Goal: Information Seeking & Learning: Learn about a topic

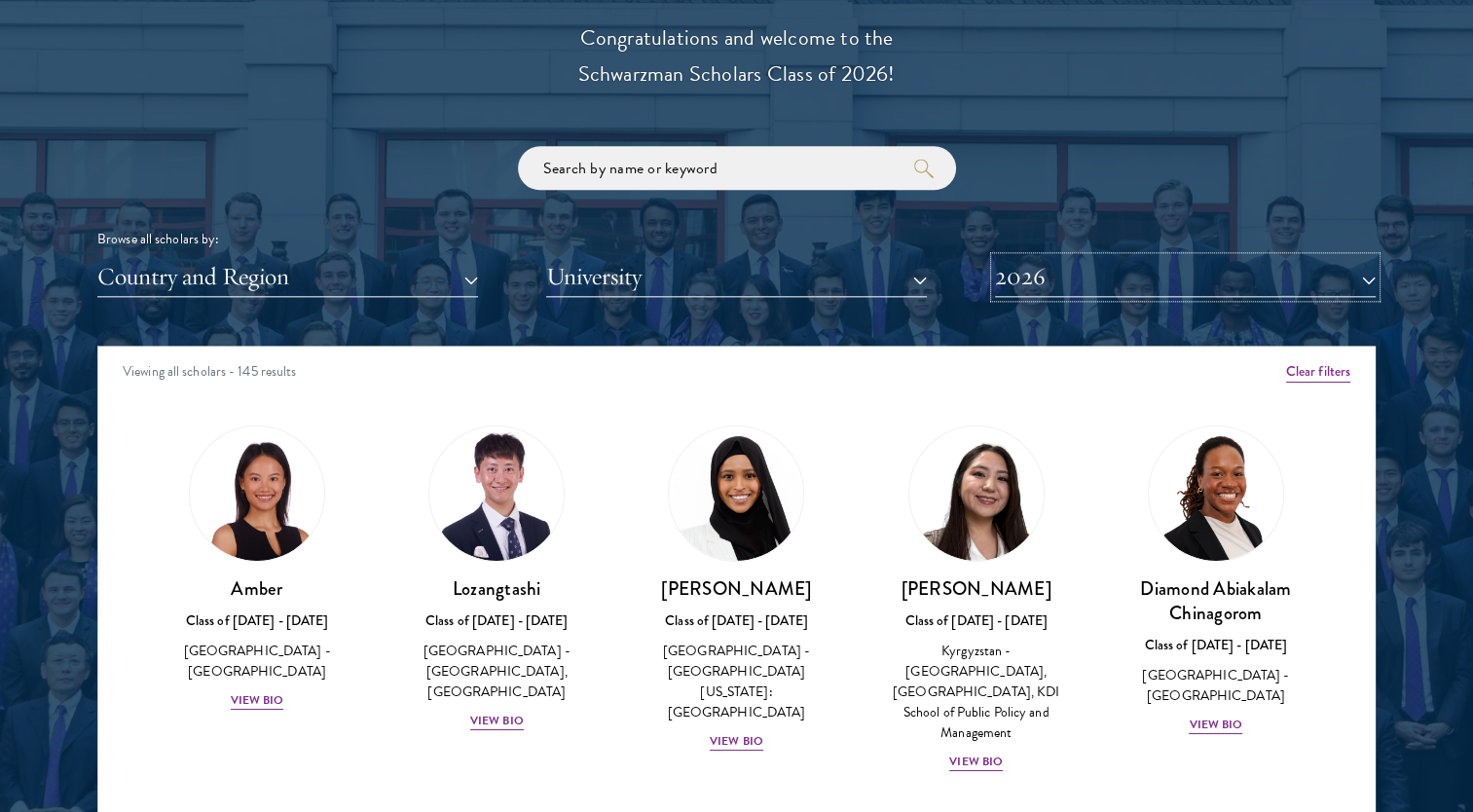
click at [1352, 273] on button "2026" at bounding box center [1185, 276] width 381 height 40
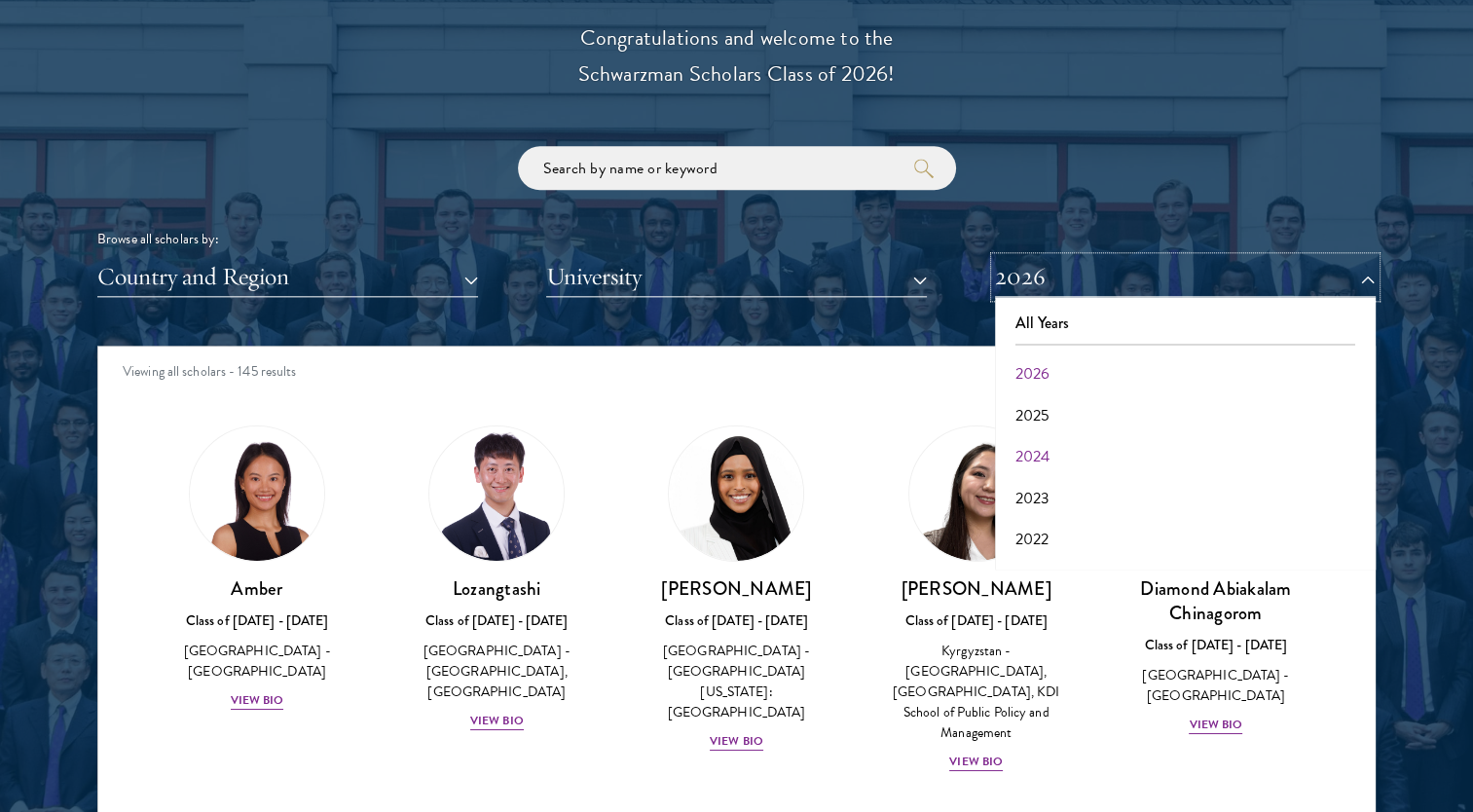
scroll to position [195, 0]
click at [1021, 390] on button "2021" at bounding box center [1185, 385] width 369 height 41
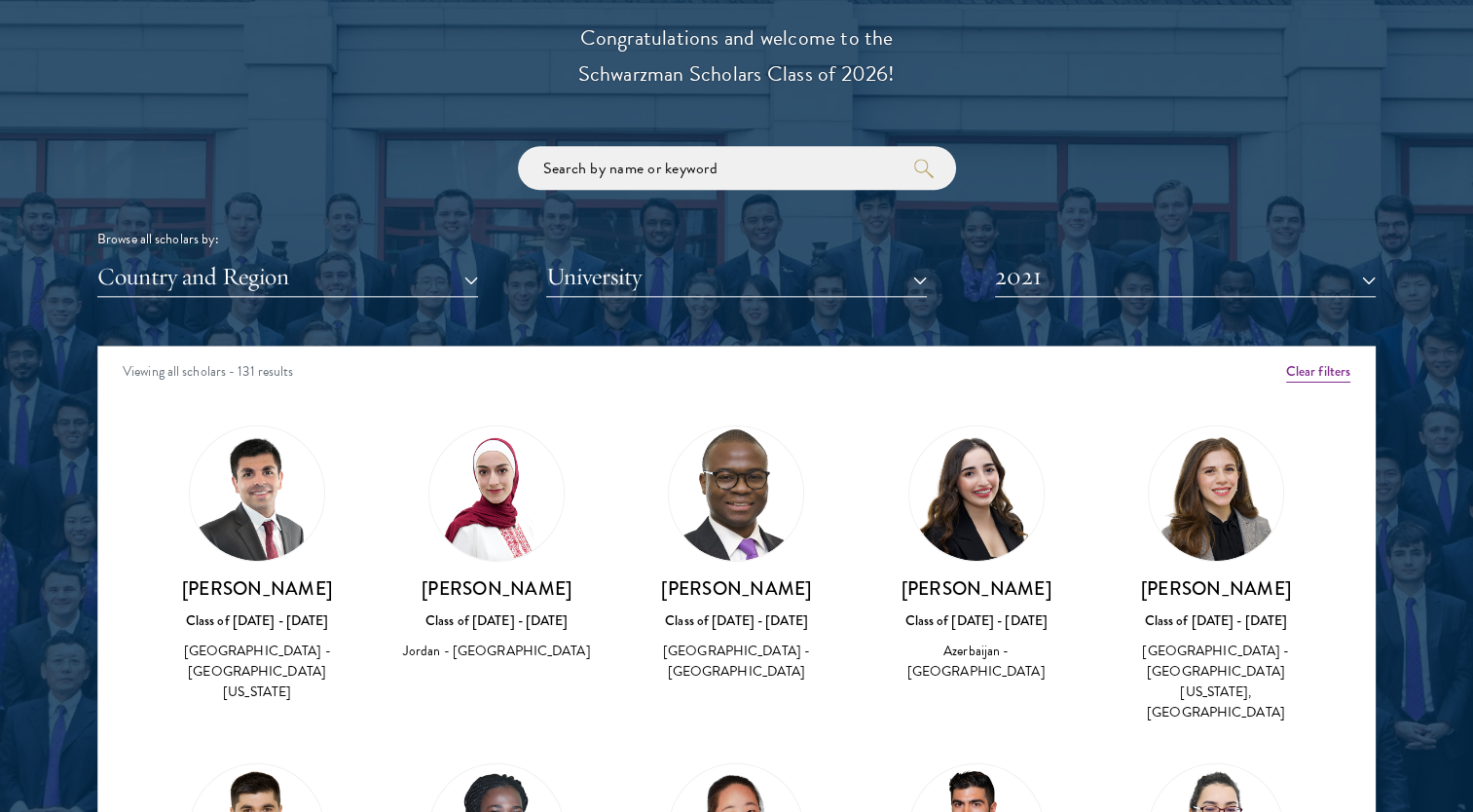
click at [973, 588] on h3 "[PERSON_NAME]" at bounding box center [976, 588] width 201 height 25
click at [703, 593] on h3 "[PERSON_NAME]" at bounding box center [736, 588] width 201 height 25
click at [733, 650] on div "[GEOGRAPHIC_DATA] - [GEOGRAPHIC_DATA]" at bounding box center [736, 662] width 201 height 41
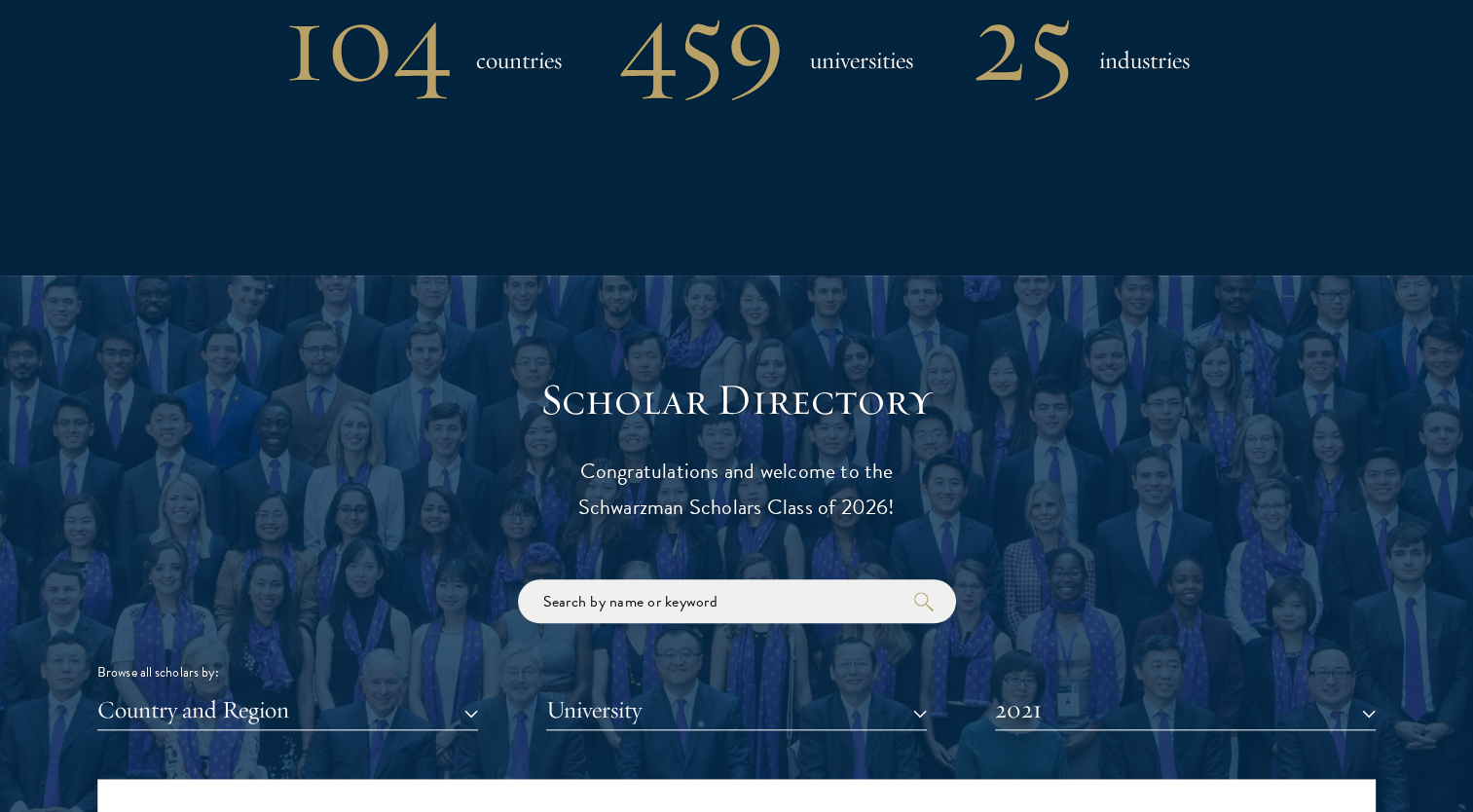
scroll to position [1850, 0]
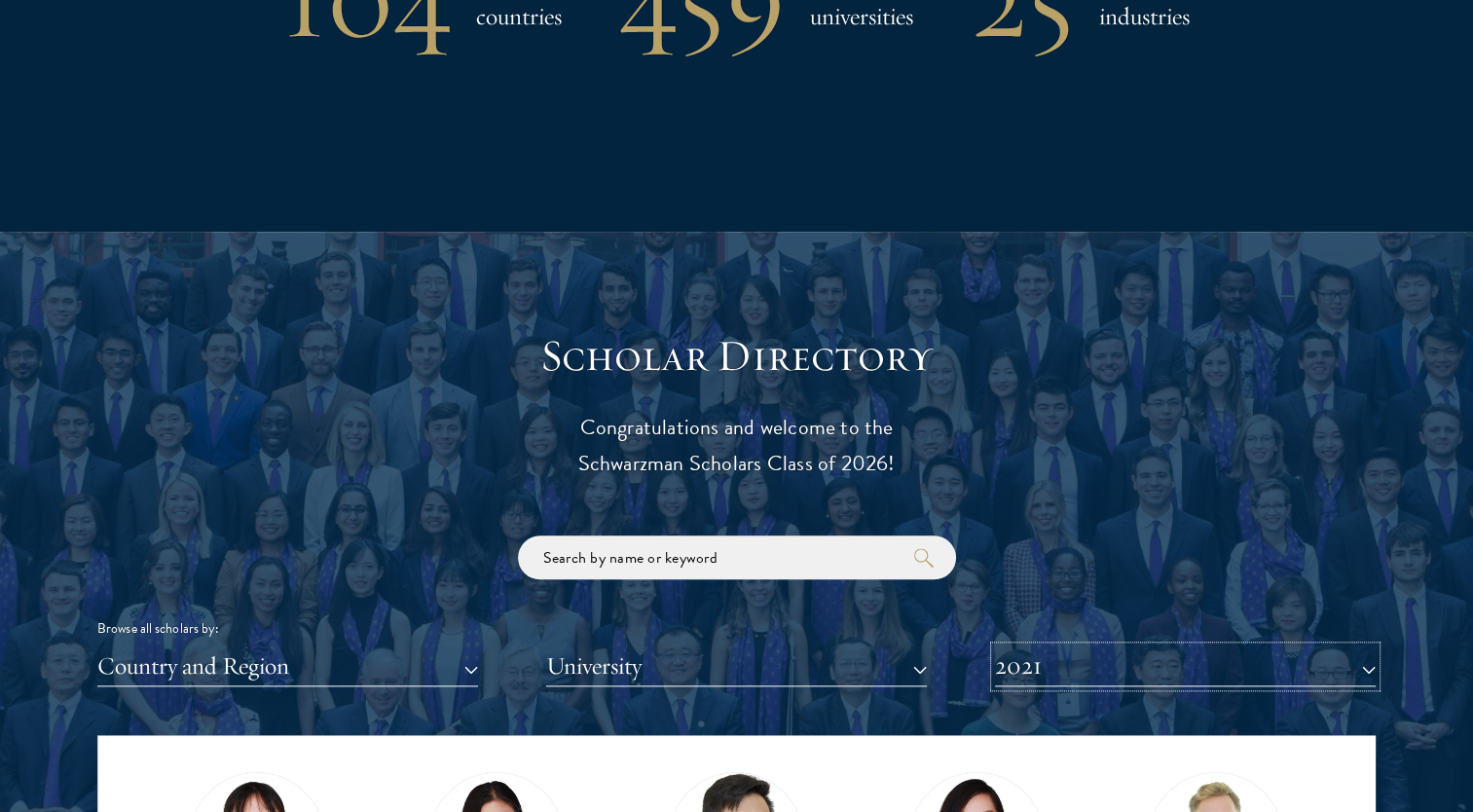
click at [1105, 663] on button "2021" at bounding box center [1185, 667] width 381 height 40
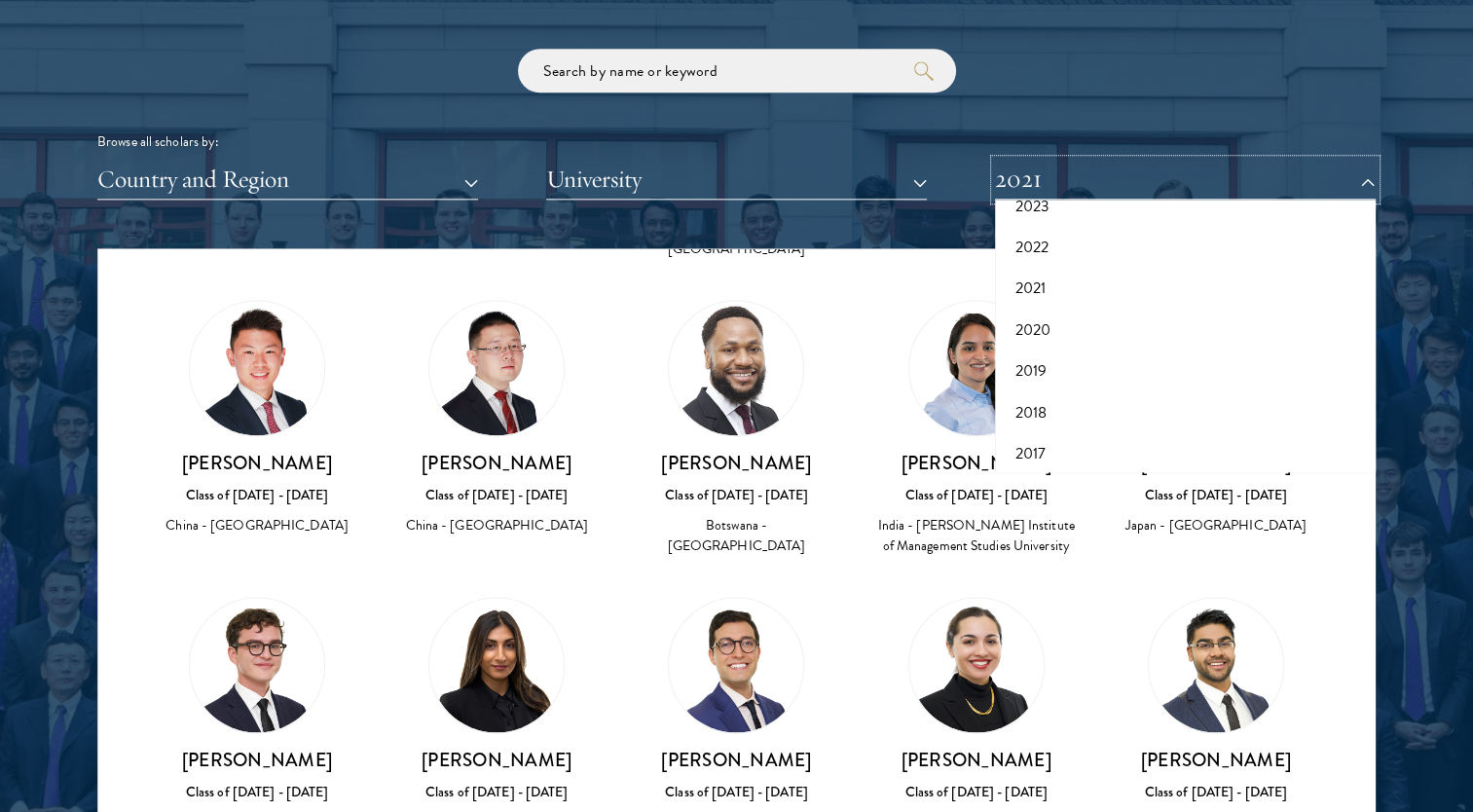
scroll to position [2968, 0]
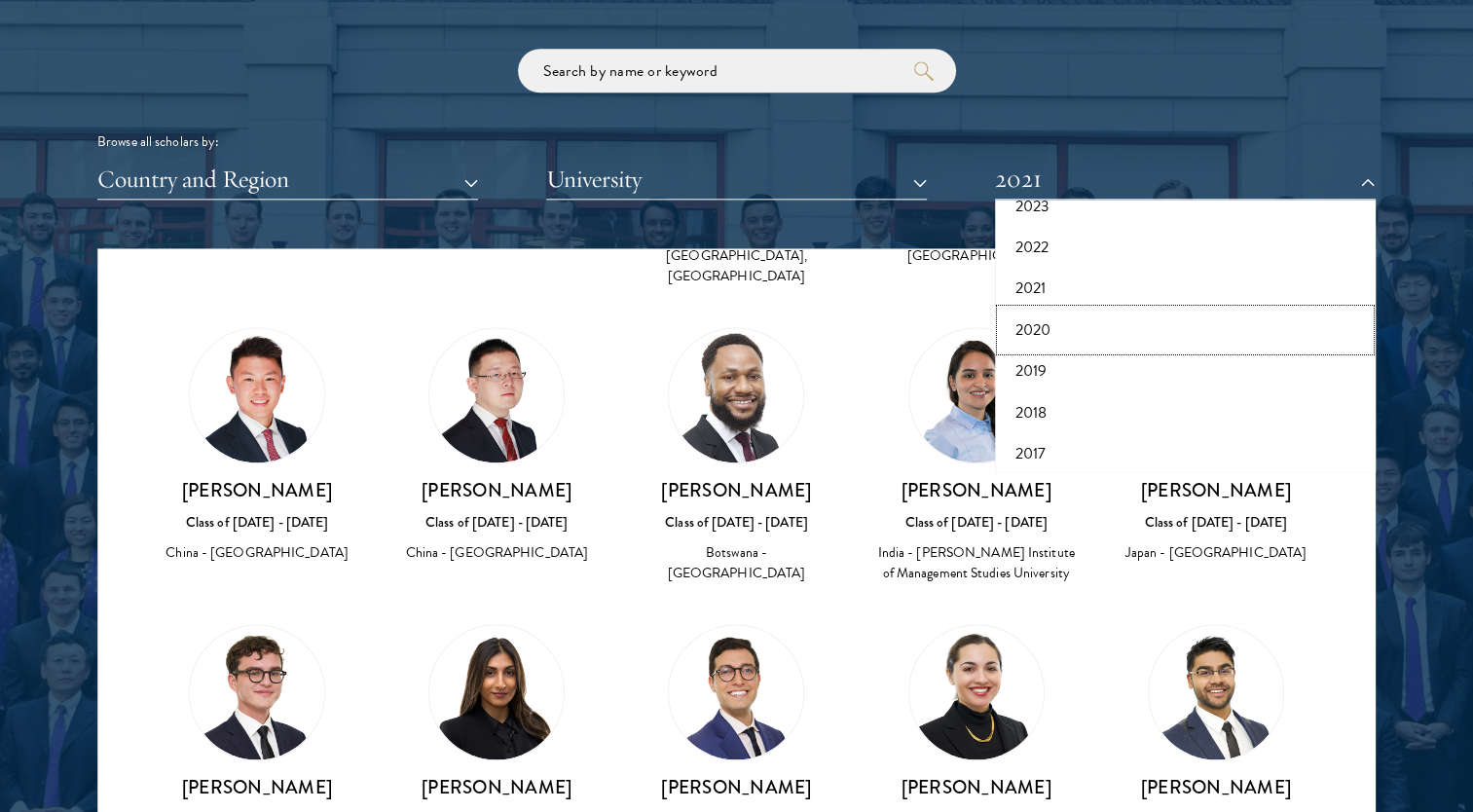
click at [1028, 333] on button "2020" at bounding box center [1185, 330] width 369 height 41
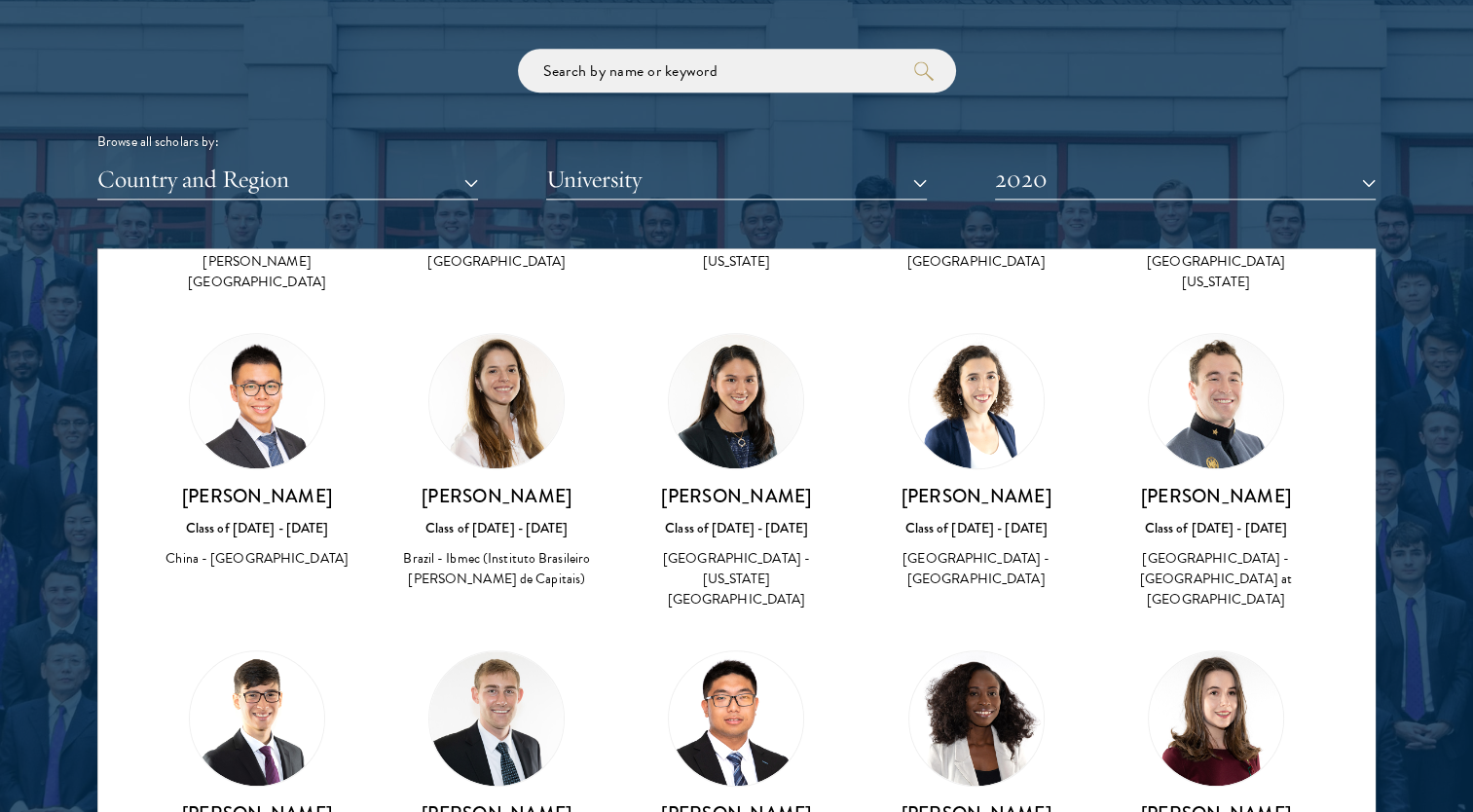
scroll to position [1363, 0]
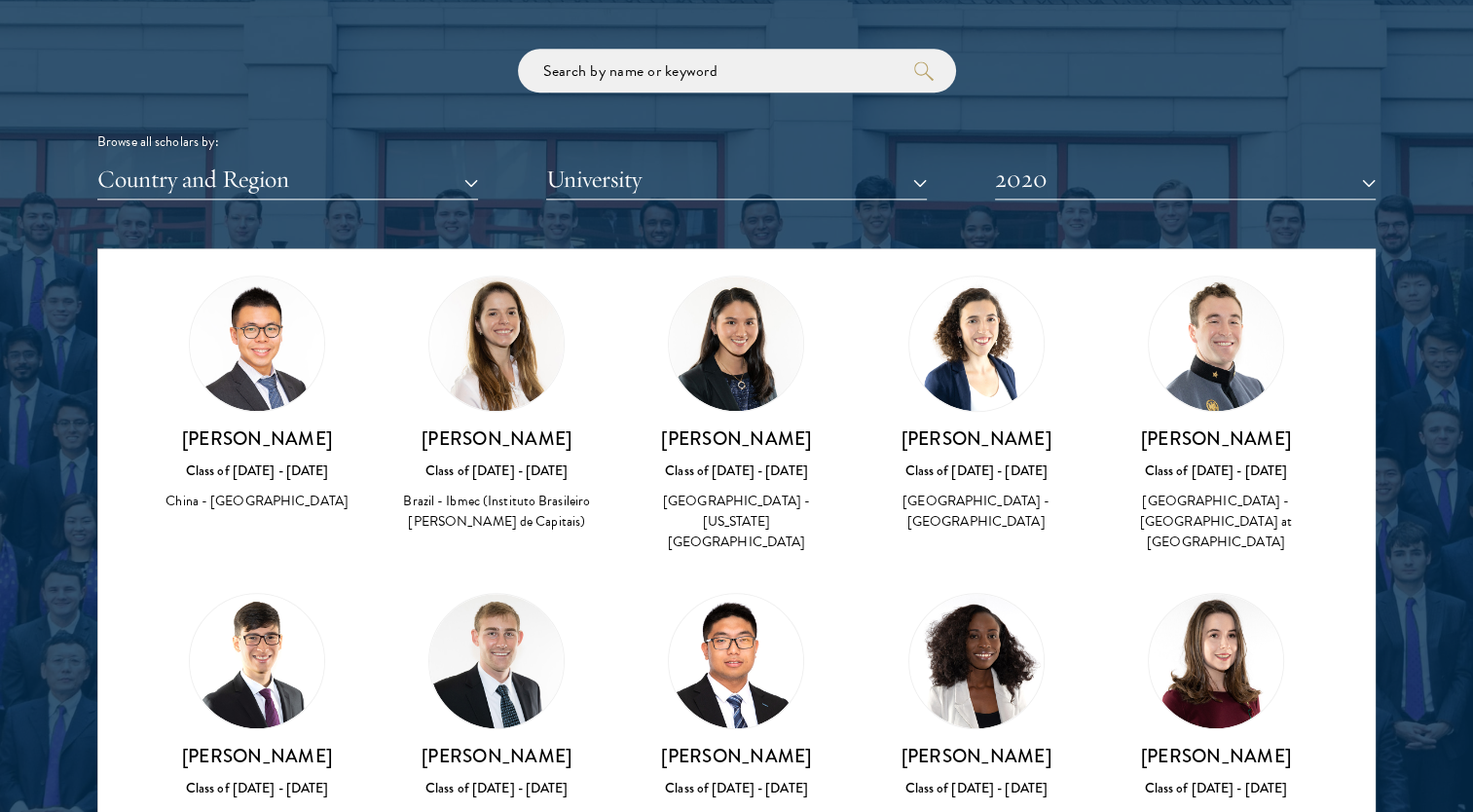
click at [983, 594] on img at bounding box center [976, 661] width 135 height 135
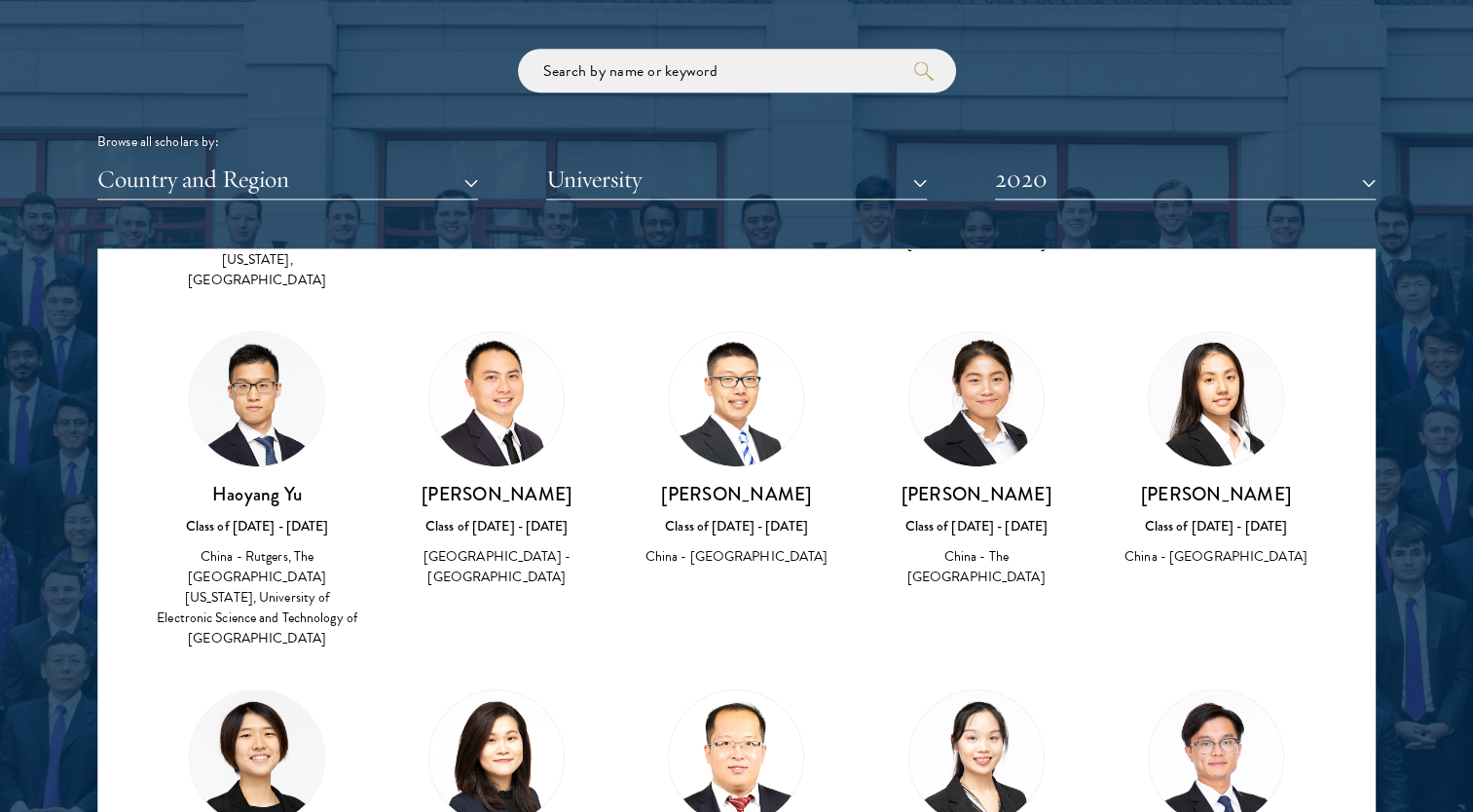
scroll to position [8182, 0]
click at [1178, 186] on button "2020" at bounding box center [1185, 179] width 381 height 40
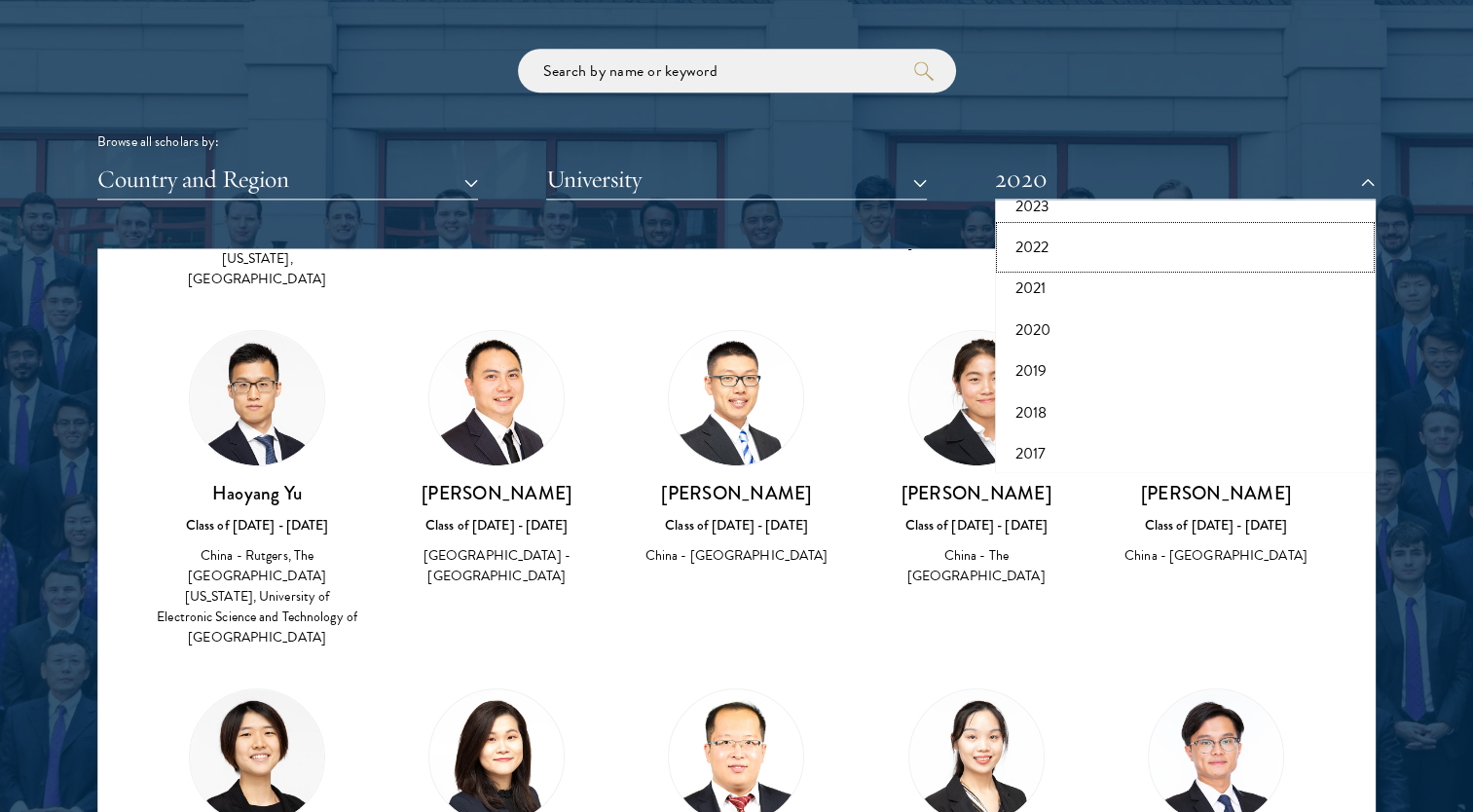
click at [1030, 237] on button "2022" at bounding box center [1185, 248] width 369 height 41
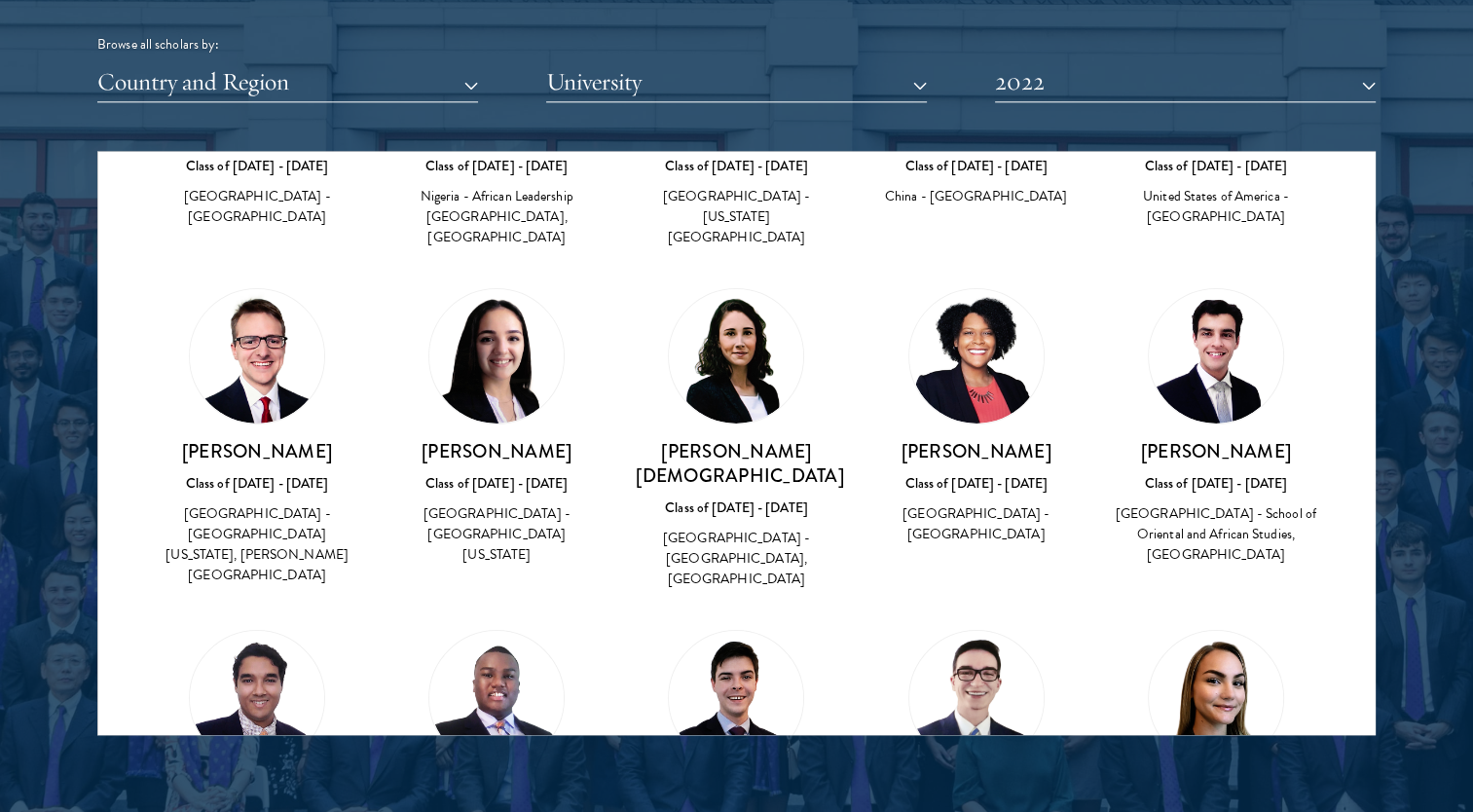
scroll to position [6621, 0]
